Goal: Information Seeking & Learning: Learn about a topic

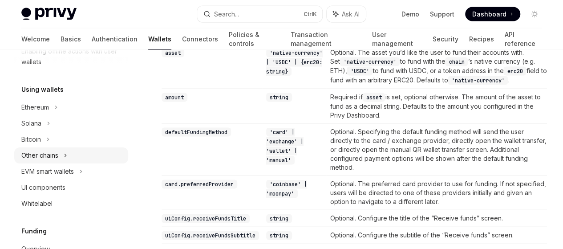
scroll to position [177, 0]
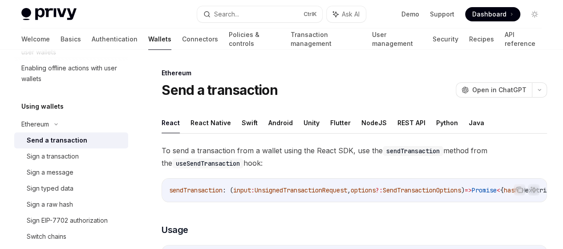
click at [64, 140] on div "Send a transaction" at bounding box center [57, 140] width 61 height 11
drag, startPoint x: 165, startPoint y: 141, endPoint x: 263, endPoint y: 214, distance: 122.2
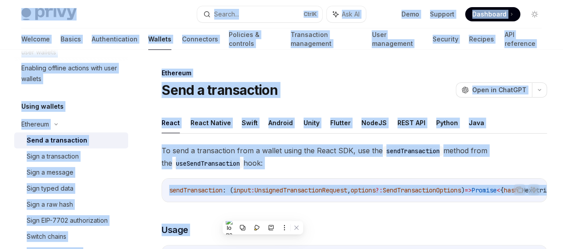
copy div "Privy Docs home page Search... Ctrl K Ask AI Demo Support Dashboard Dashboard S…"
click at [49, 174] on div "Sign a message" at bounding box center [50, 172] width 47 height 11
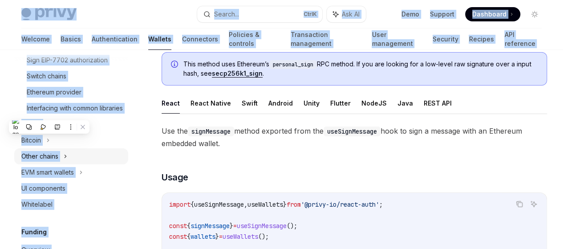
scroll to position [337, 0]
click at [80, 181] on div "EVM smart wallets" at bounding box center [71, 173] width 114 height 16
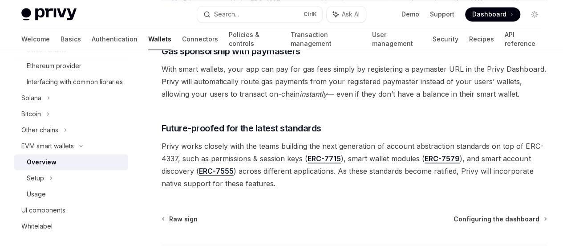
scroll to position [743, 0]
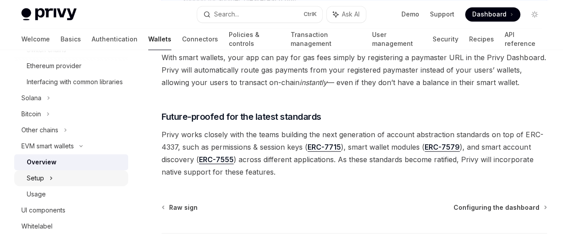
click at [74, 186] on div "Setup" at bounding box center [71, 178] width 114 height 16
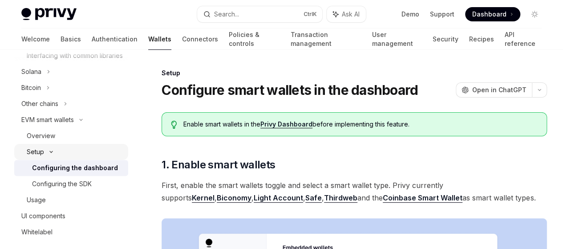
scroll to position [400, 0]
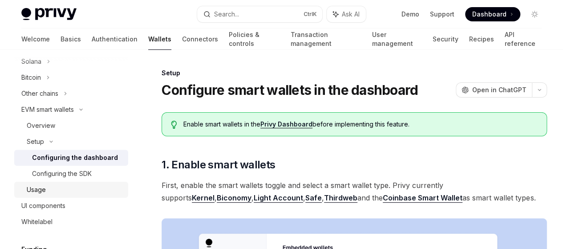
click at [69, 195] on link "Usage" at bounding box center [71, 190] width 114 height 16
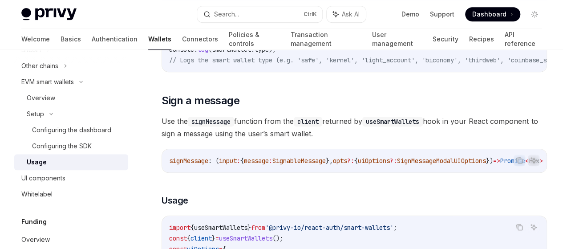
scroll to position [258, 0]
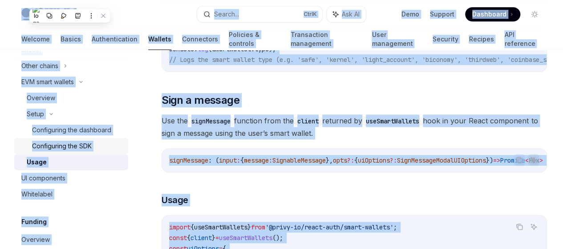
click at [258, 107] on h2 "​ Sign a message" at bounding box center [355, 100] width 386 height 14
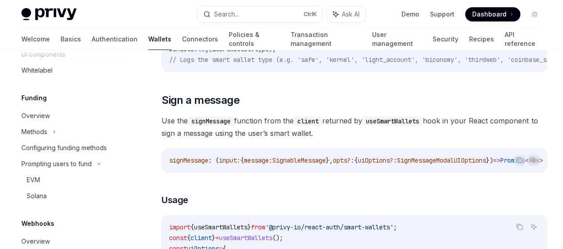
scroll to position [572, 0]
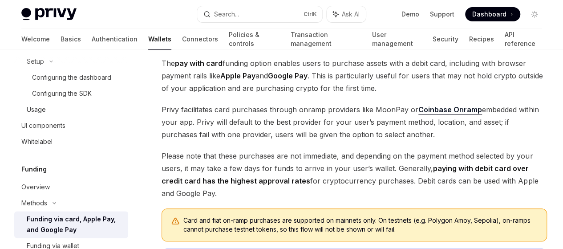
scroll to position [432, 0]
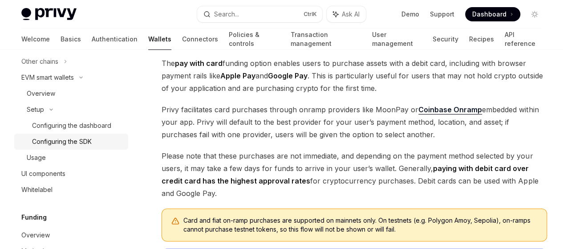
click at [100, 147] on div "Configuring the SDK" at bounding box center [77, 141] width 91 height 11
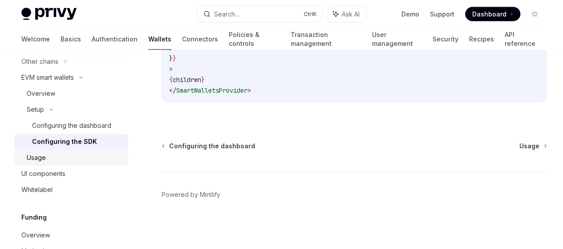
scroll to position [1001, 0]
click at [37, 166] on link "Usage" at bounding box center [71, 158] width 114 height 16
click at [48, 163] on div "Usage" at bounding box center [75, 157] width 96 height 11
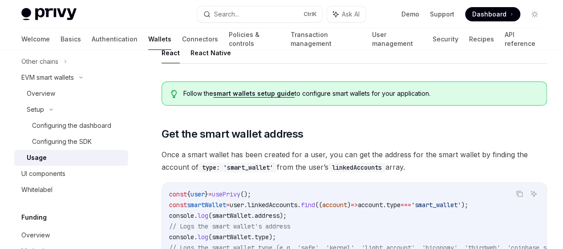
scroll to position [70, 0]
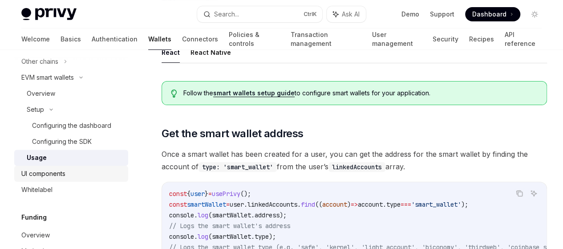
click at [69, 179] on div "UI components" at bounding box center [72, 173] width 102 height 11
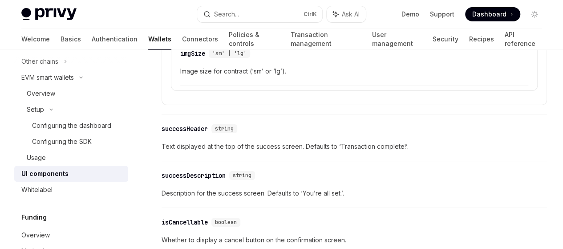
scroll to position [1704, 0]
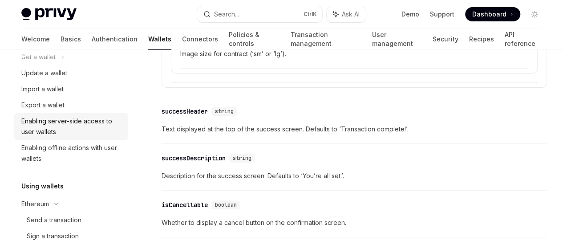
scroll to position [0, 0]
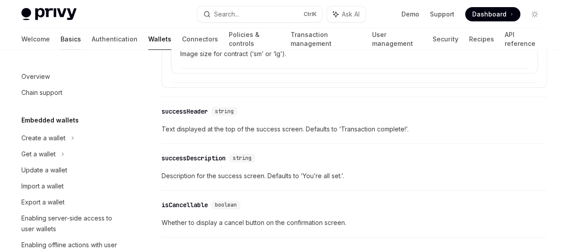
click at [61, 42] on link "Basics" at bounding box center [71, 38] width 20 height 21
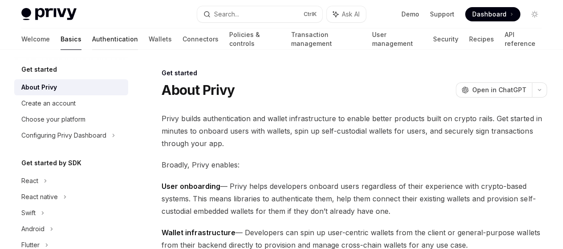
click at [92, 40] on link "Authentication" at bounding box center [115, 38] width 46 height 21
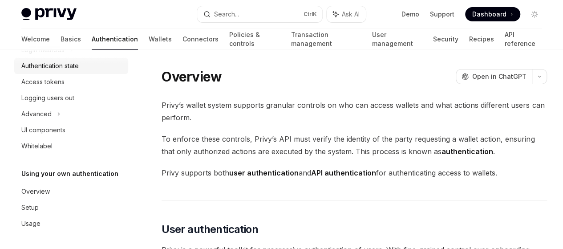
scroll to position [11, 0]
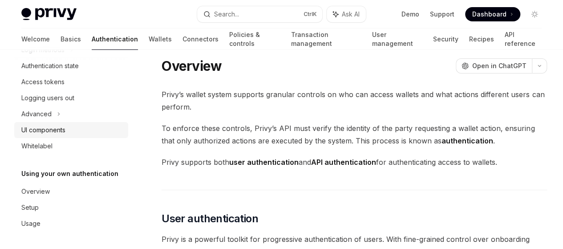
click at [66, 130] on div "UI components" at bounding box center [72, 130] width 102 height 11
click at [63, 130] on div "UI components" at bounding box center [43, 130] width 44 height 11
click at [73, 125] on div "UI components" at bounding box center [72, 130] width 102 height 11
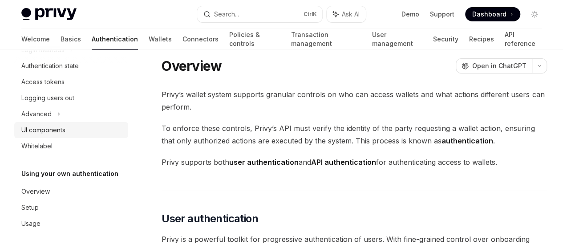
click at [73, 125] on div "UI components" at bounding box center [72, 130] width 102 height 11
click at [73, 126] on div "UI components" at bounding box center [72, 130] width 102 height 11
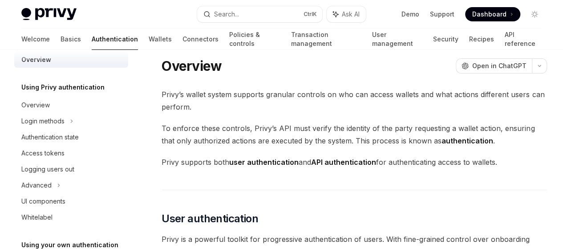
scroll to position [12, 0]
click at [149, 45] on link "Wallets" at bounding box center [160, 38] width 23 height 21
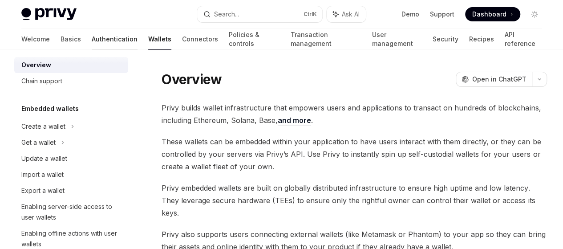
click at [92, 43] on link "Authentication" at bounding box center [115, 38] width 46 height 21
click at [92, 35] on link "Authentication" at bounding box center [115, 38] width 46 height 21
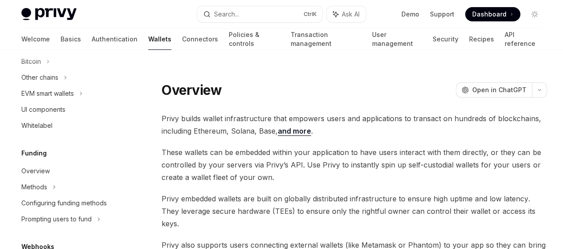
scroll to position [273, 0]
click at [106, 106] on div "UI components" at bounding box center [72, 108] width 102 height 11
click at [78, 88] on div "EVM smart wallets" at bounding box center [71, 92] width 114 height 16
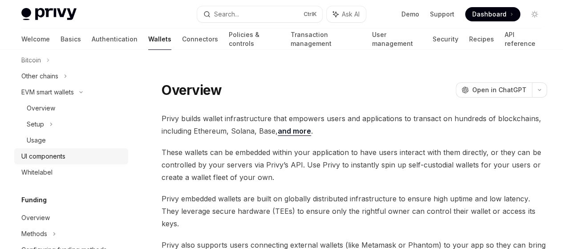
click at [55, 152] on div "UI components" at bounding box center [43, 156] width 44 height 11
click at [182, 44] on link "Connectors" at bounding box center [200, 38] width 36 height 21
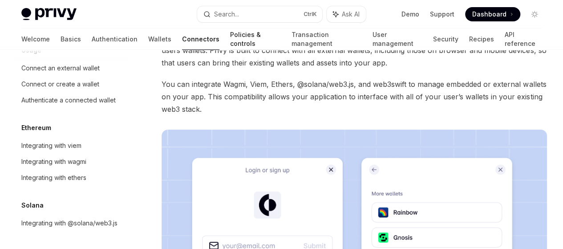
scroll to position [68, 0]
click at [230, 45] on link "Policies & controls" at bounding box center [255, 38] width 51 height 21
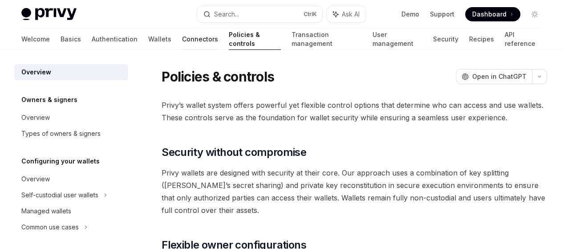
click at [182, 45] on link "Connectors" at bounding box center [200, 38] width 36 height 21
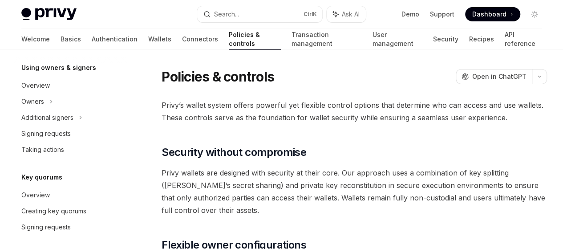
scroll to position [265, 0]
click at [298, 41] on link "Transaction management" at bounding box center [327, 38] width 70 height 21
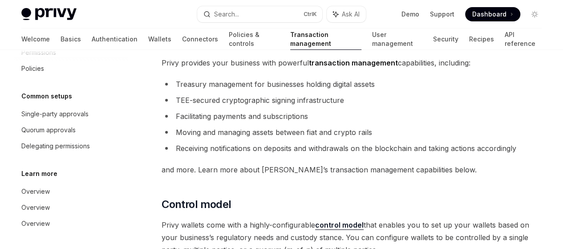
scroll to position [45, 0]
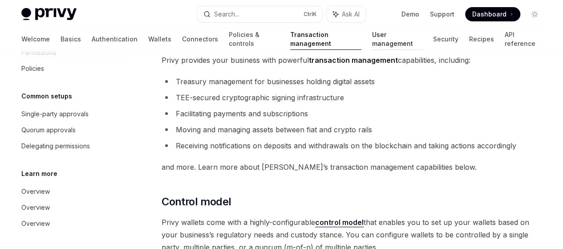
click at [385, 45] on link "User management" at bounding box center [397, 38] width 50 height 21
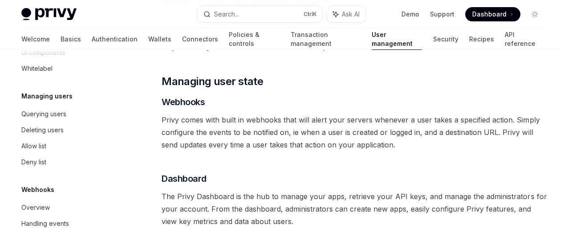
scroll to position [122, 0]
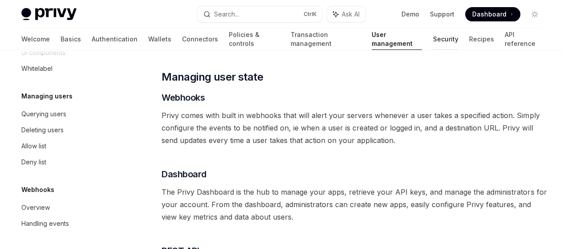
click at [433, 43] on link "Security" at bounding box center [445, 38] width 25 height 21
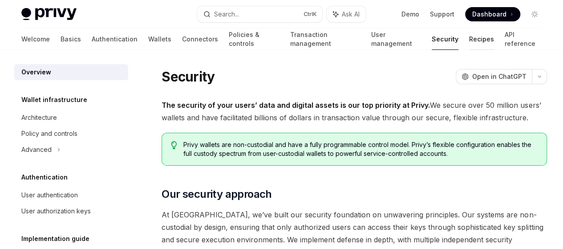
click at [469, 46] on link "Recipes" at bounding box center [481, 38] width 25 height 21
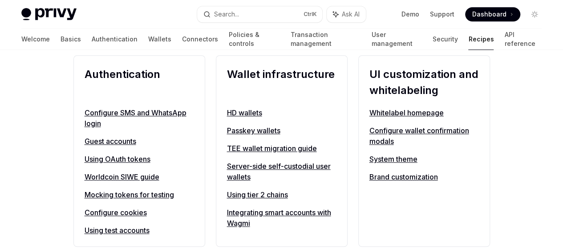
scroll to position [351, 0]
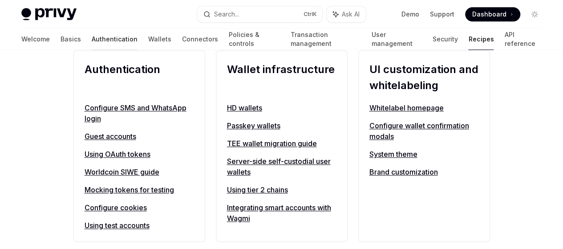
click at [92, 43] on link "Authentication" at bounding box center [115, 38] width 46 height 21
click at [92, 41] on link "Authentication" at bounding box center [115, 38] width 46 height 21
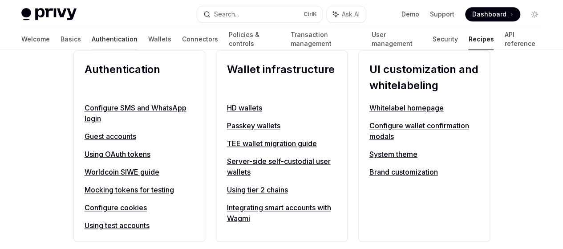
click at [92, 41] on link "Authentication" at bounding box center [115, 38] width 46 height 21
drag, startPoint x: 68, startPoint y: 41, endPoint x: 137, endPoint y: -28, distance: 97.6
type textarea "*"
